Goal: Task Accomplishment & Management: Complete application form

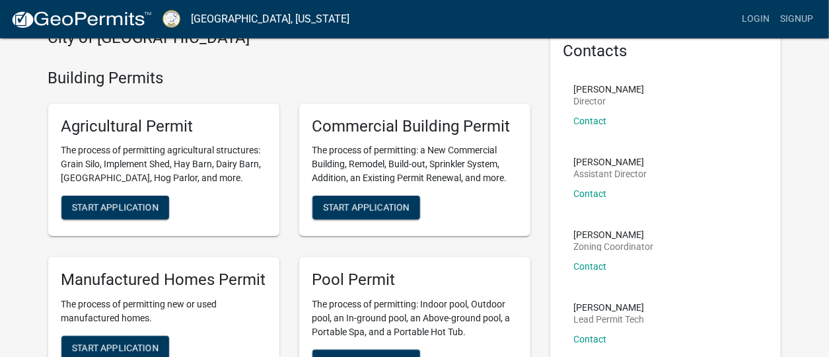
scroll to position [67, 0]
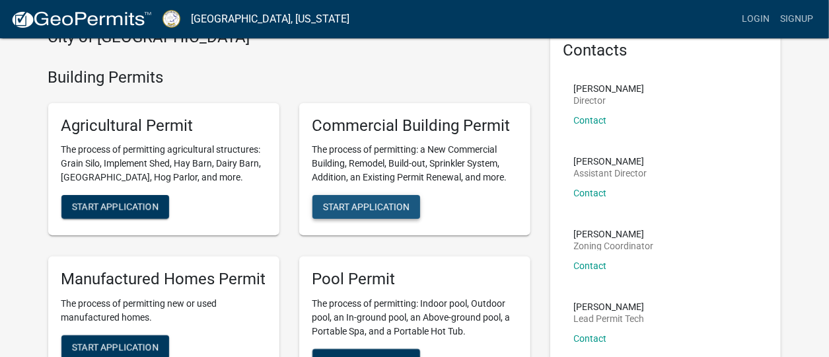
click at [388, 202] on span "Start Application" at bounding box center [366, 206] width 87 height 11
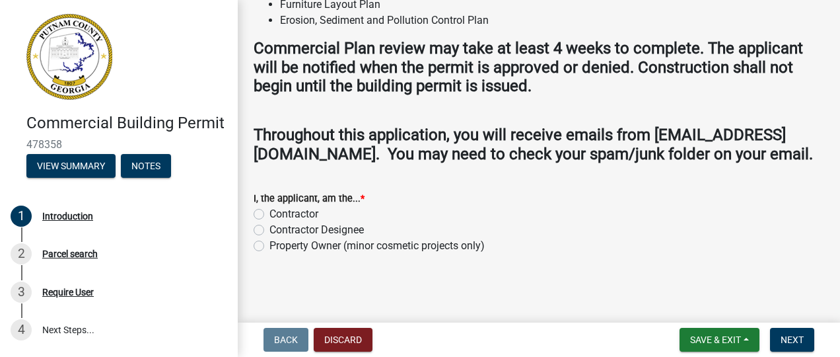
scroll to position [1436, 0]
click at [270, 213] on label "Contractor" at bounding box center [294, 214] width 49 height 16
click at [270, 213] on input "Contractor" at bounding box center [274, 210] width 9 height 9
radio input "true"
click at [798, 340] on span "Next" at bounding box center [792, 339] width 23 height 11
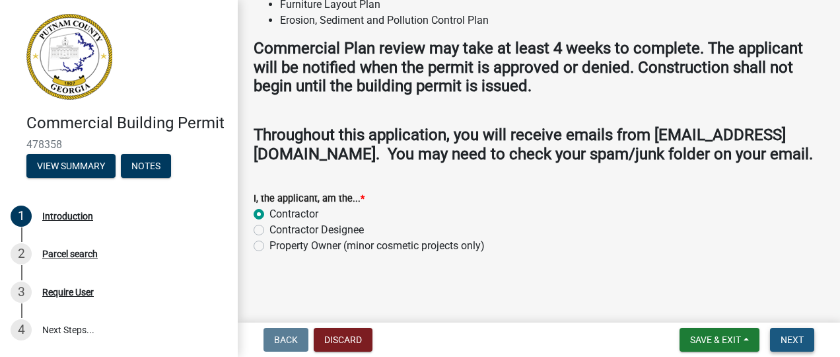
scroll to position [0, 0]
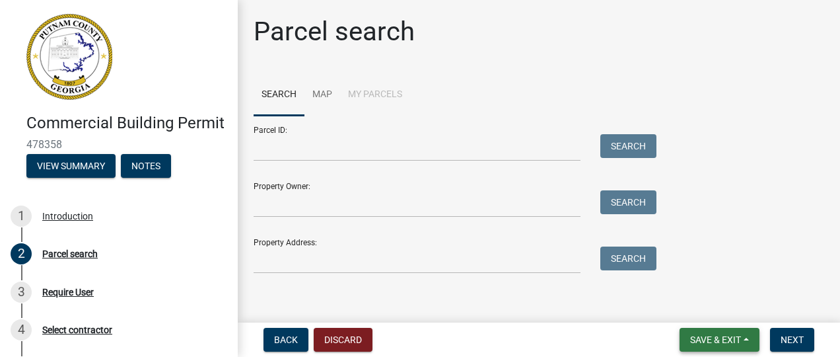
click at [724, 336] on span "Save & Exit" at bounding box center [715, 339] width 51 height 11
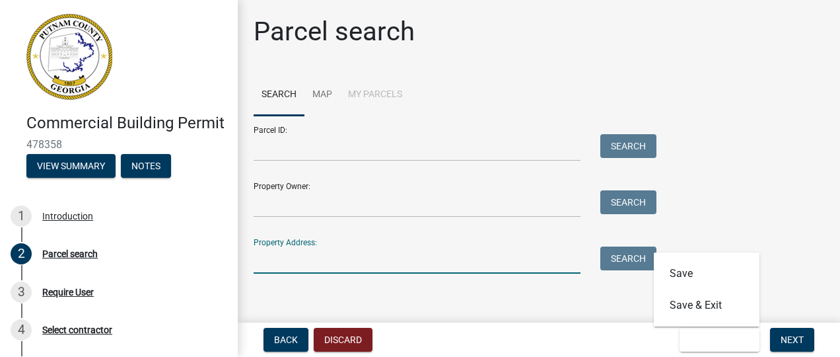
click at [317, 267] on input "Property Address:" at bounding box center [417, 259] width 327 height 27
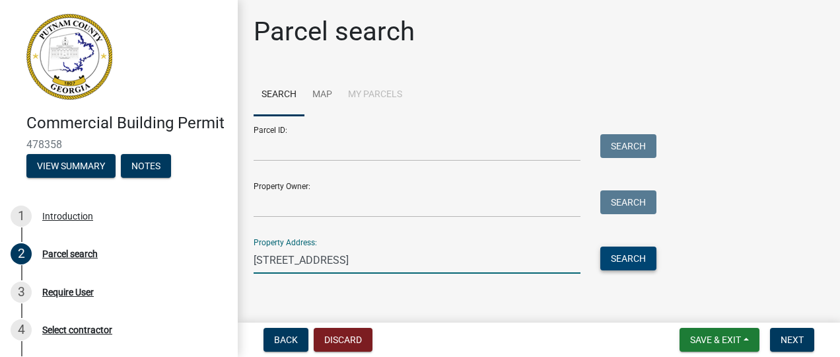
type input "[STREET_ADDRESS]"
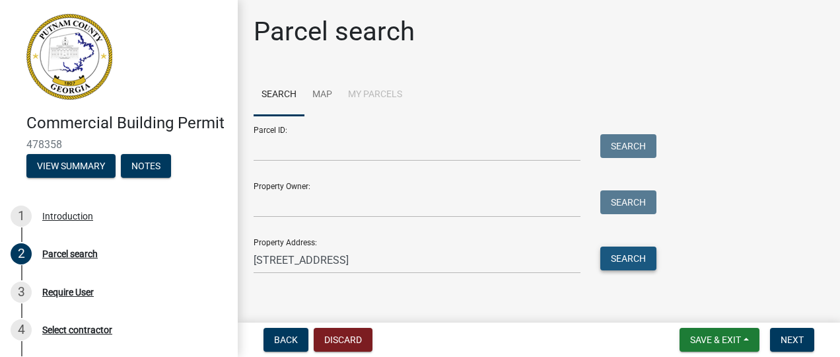
click at [620, 263] on button "Search" at bounding box center [628, 258] width 56 height 24
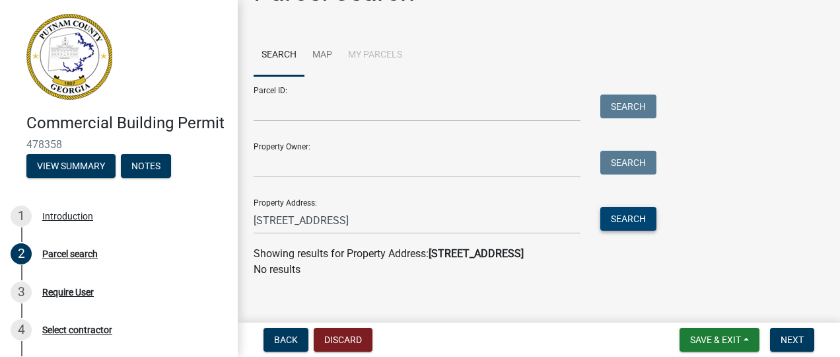
scroll to position [52, 0]
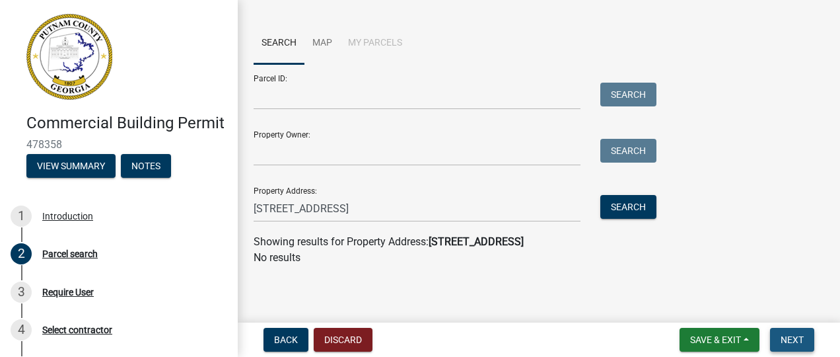
click at [790, 337] on span "Next" at bounding box center [792, 339] width 23 height 11
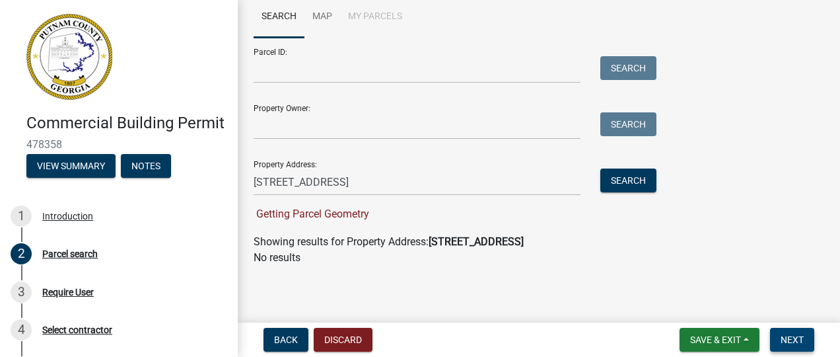
scroll to position [78, 0]
click at [342, 212] on span "Getting Parcel Geometry" at bounding box center [312, 213] width 116 height 13
click at [797, 338] on span "Next" at bounding box center [792, 339] width 23 height 11
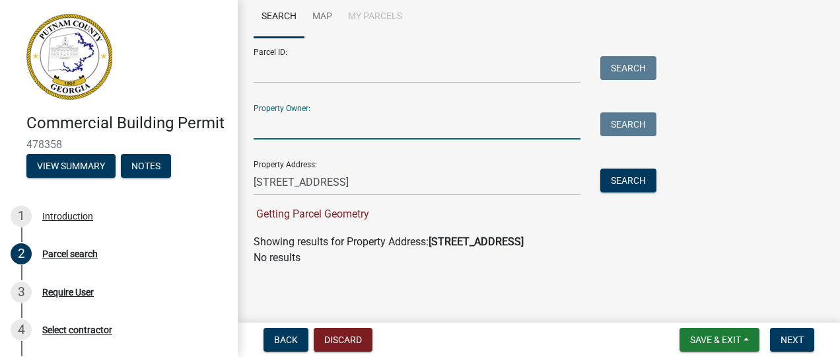
click at [347, 124] on input "Property Owner:" at bounding box center [417, 125] width 327 height 27
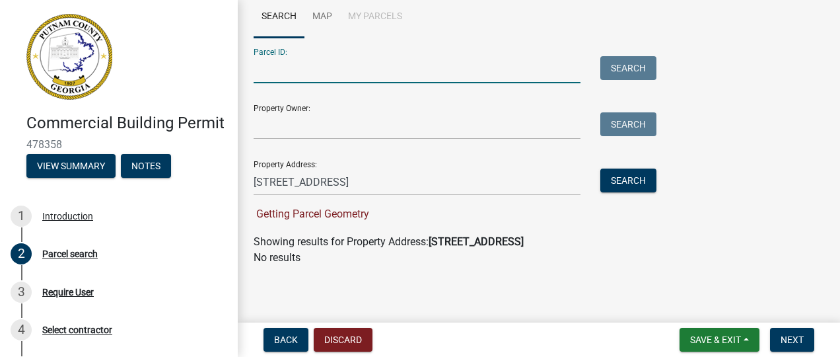
click at [285, 69] on input "Parcel ID:" at bounding box center [417, 69] width 327 height 27
